Goal: Navigation & Orientation: Find specific page/section

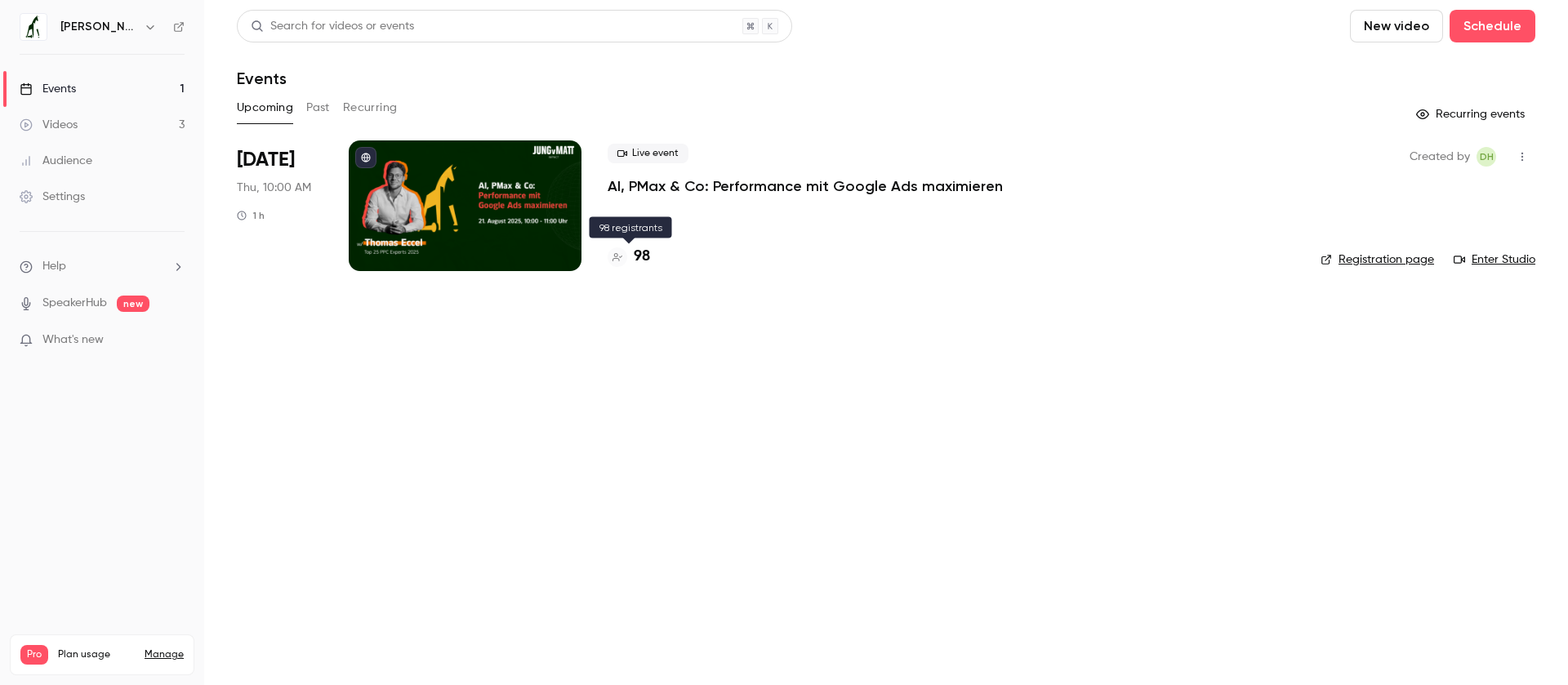
click at [640, 258] on h4 "98" at bounding box center [642, 257] width 16 height 22
